Goal: Find specific page/section: Find specific page/section

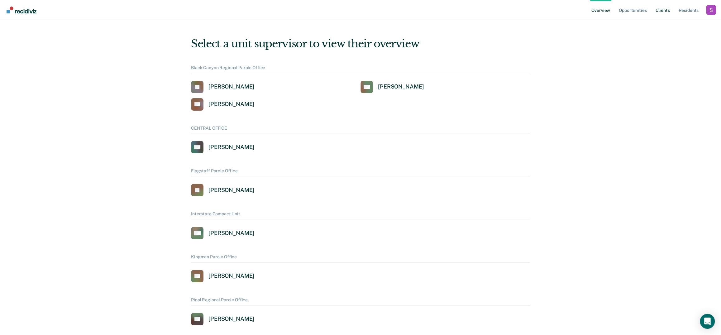
click at [661, 11] on link "Client s" at bounding box center [662, 10] width 17 height 20
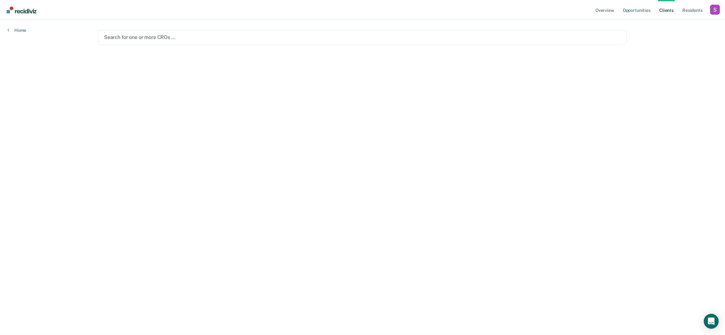
click at [338, 263] on main "Search for one or more CROs …" at bounding box center [362, 170] width 543 height 300
click at [706, 7] on ul "Overview Opportunities Client s Resident s" at bounding box center [652, 10] width 116 height 20
click at [712, 10] on div "Profile dropdown button" at bounding box center [715, 10] width 10 height 10
click at [669, 27] on link "Profile" at bounding box center [690, 25] width 50 height 5
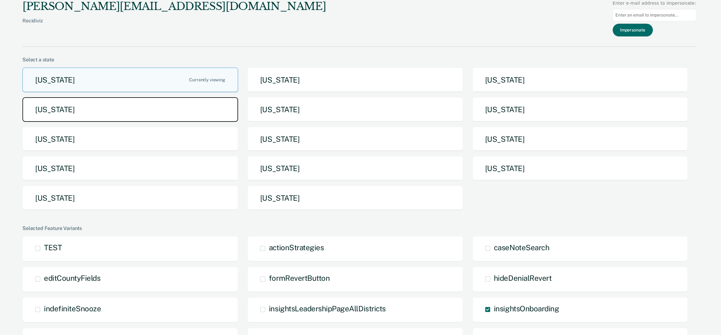
click at [132, 104] on button "[US_STATE]" at bounding box center [129, 109] width 215 height 25
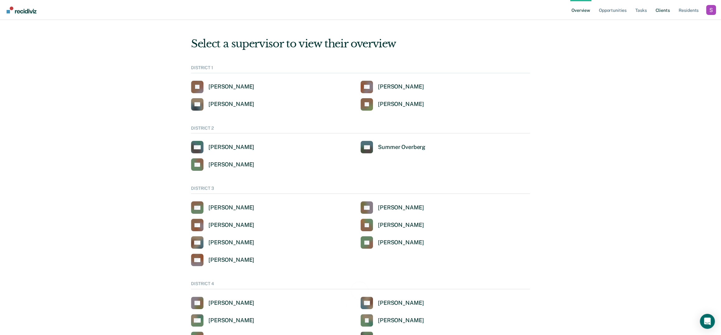
click at [662, 12] on link "Client s" at bounding box center [662, 10] width 17 height 20
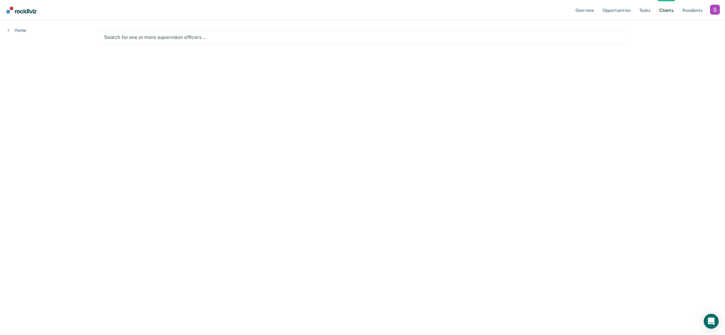
click at [633, 11] on ul "Overview Opportunities Tasks Client s Resident s" at bounding box center [642, 10] width 136 height 20
click at [638, 11] on ul "Overview Opportunities Tasks Client s Resident s" at bounding box center [642, 10] width 136 height 20
click at [639, 11] on link "Tasks" at bounding box center [645, 10] width 14 height 20
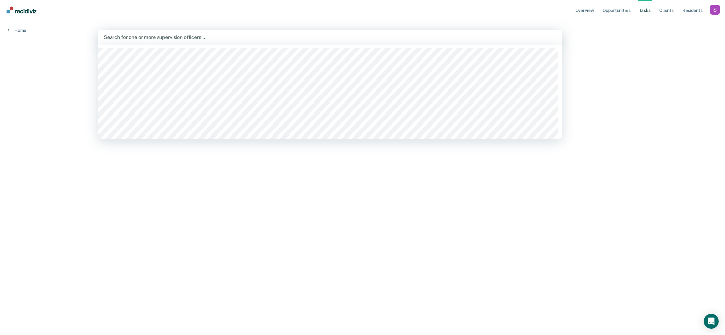
click at [514, 35] on div at bounding box center [330, 37] width 452 height 7
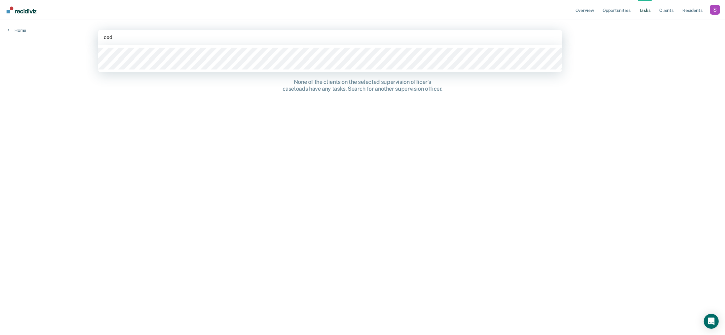
type input "[PERSON_NAME]"
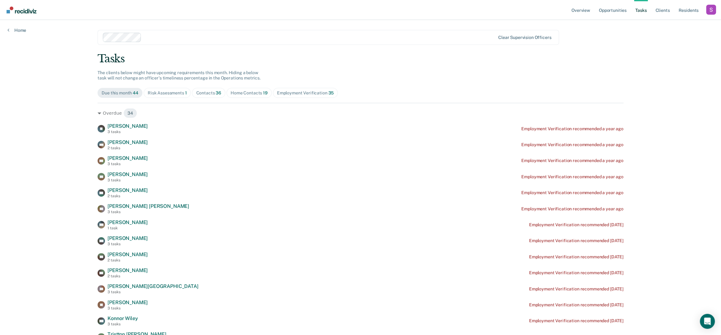
click at [589, 54] on div "Tasks" at bounding box center [360, 58] width 526 height 13
click at [660, 10] on link "Client s" at bounding box center [662, 10] width 17 height 20
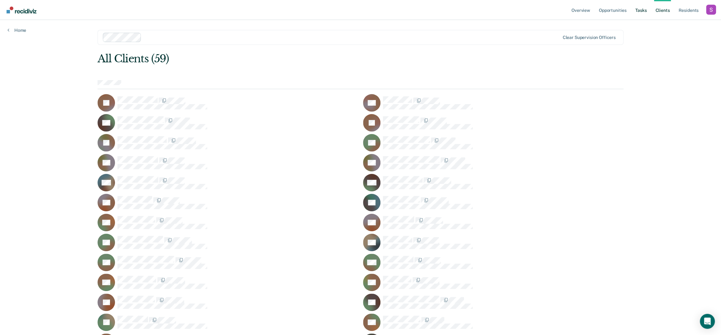
click at [639, 8] on link "Tasks" at bounding box center [641, 10] width 14 height 20
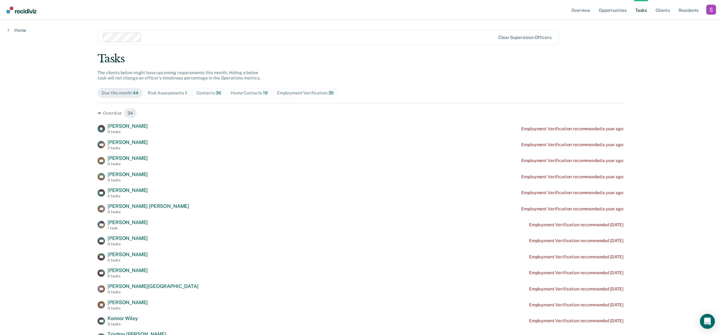
click at [656, 7] on link "Client s" at bounding box center [662, 10] width 17 height 20
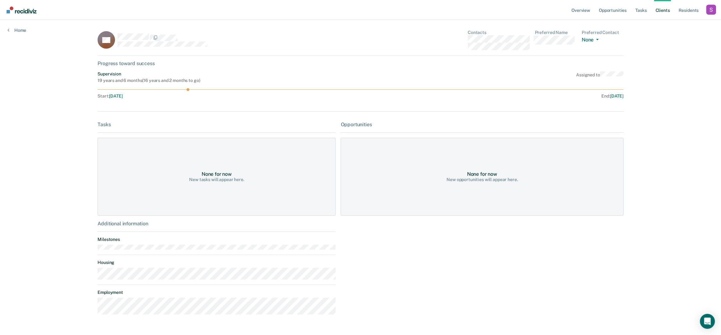
click at [407, 216] on div "Opportunities None for now New opportunities will appear here." at bounding box center [481, 220] width 282 height 198
click at [392, 13] on nav "Overview Opportunities Tasks Client s Resident s Profile How it works Go to Sys…" at bounding box center [360, 10] width 711 height 20
